Goal: Navigation & Orientation: Understand site structure

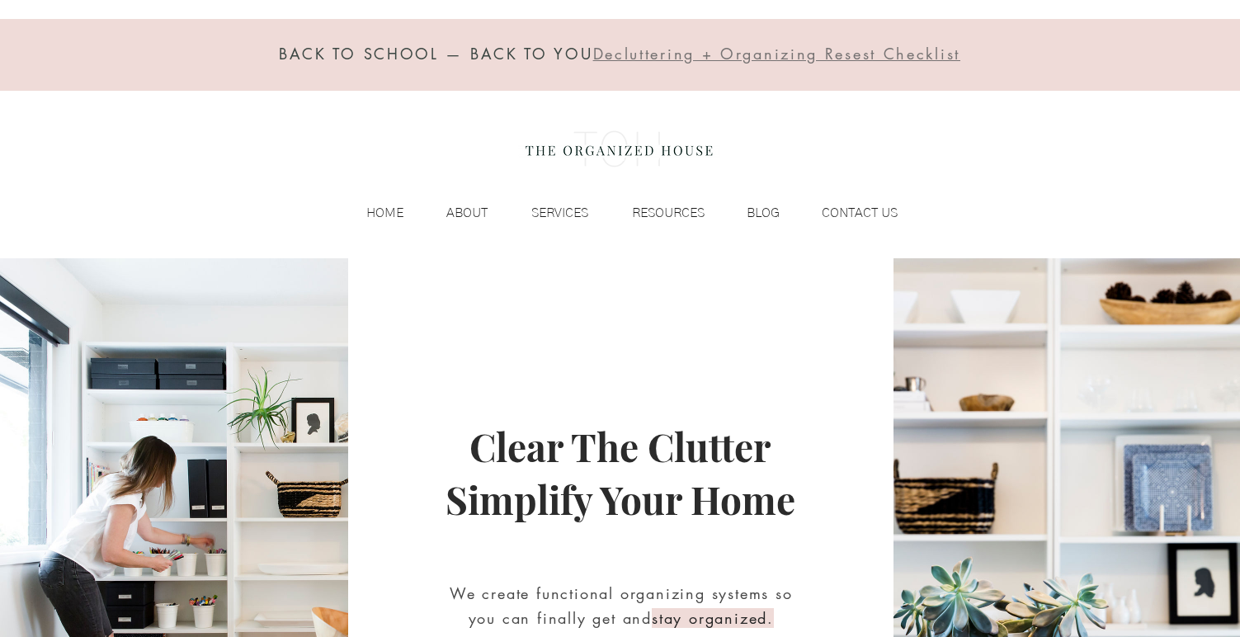
click at [571, 198] on div "BACK TO SCHOOL — BACK TO YOU Decluttering + Organizing Resest Checklist HOME AB…" at bounding box center [620, 129] width 1240 height 258
click at [572, 208] on p "SERVICES" at bounding box center [559, 212] width 73 height 25
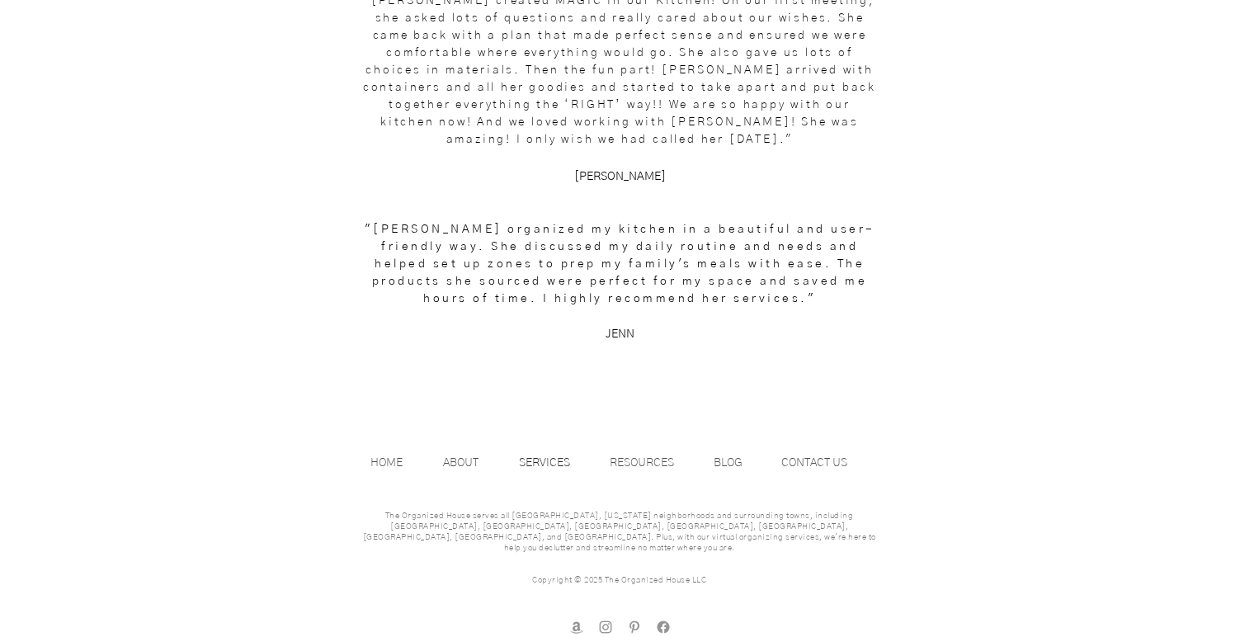
scroll to position [2254, 0]
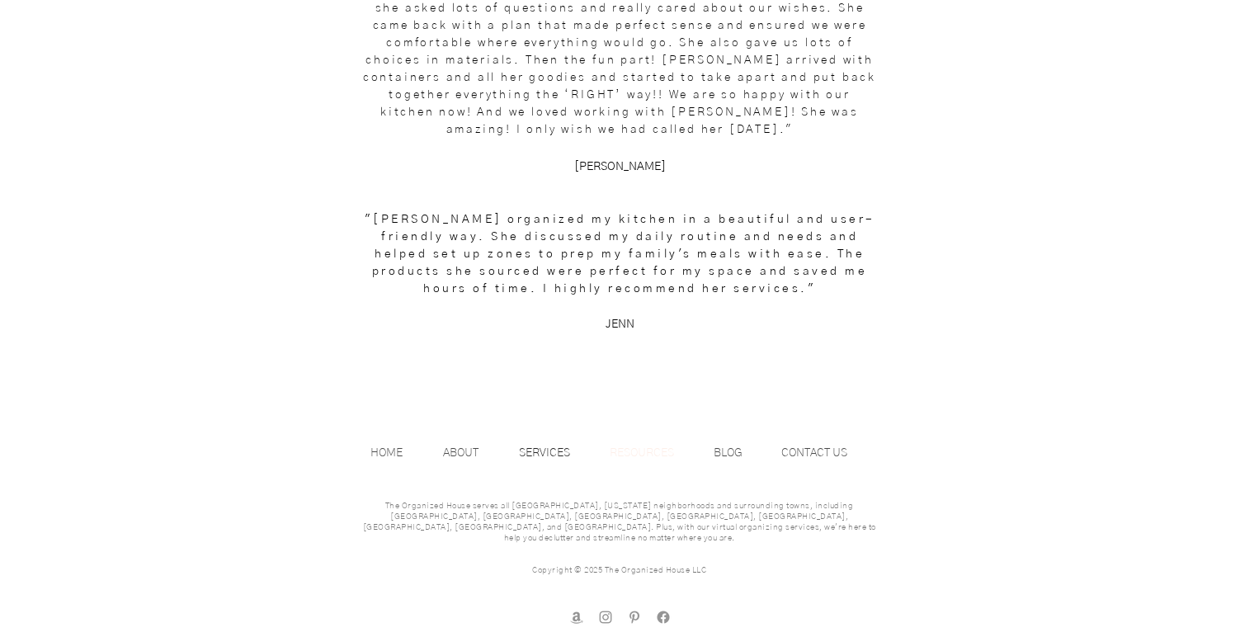
click at [657, 452] on p "RESOURCES" at bounding box center [641, 452] width 81 height 25
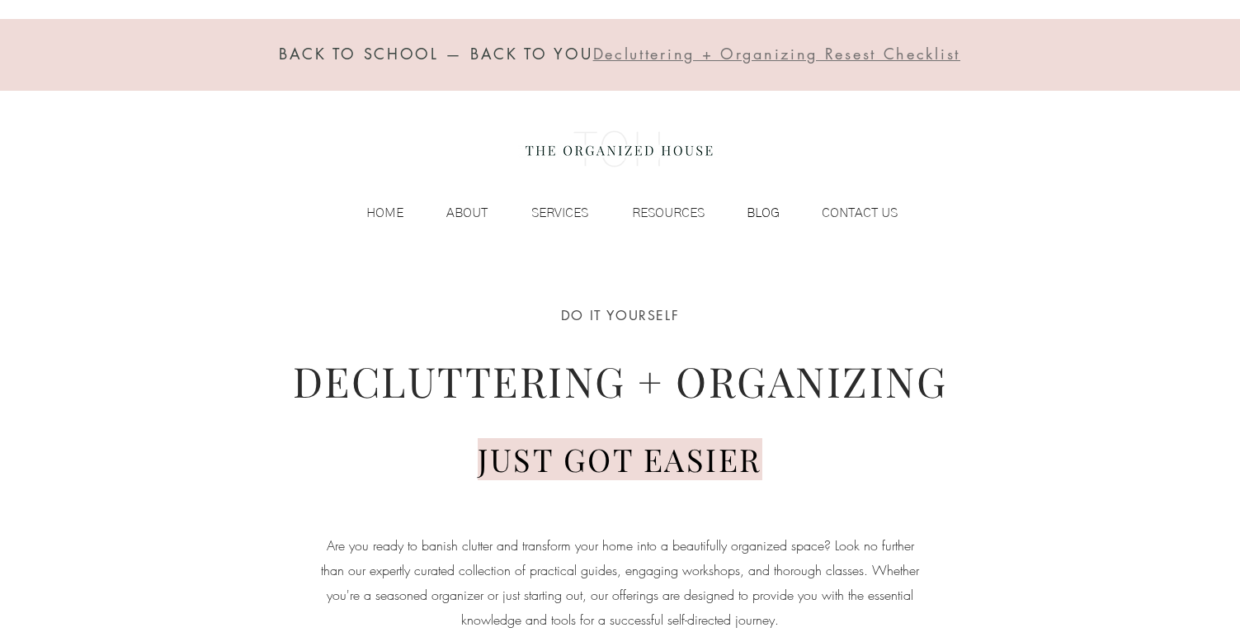
click at [747, 211] on p "BLOG" at bounding box center [762, 212] width 49 height 25
